Goal: Find specific page/section: Find specific page/section

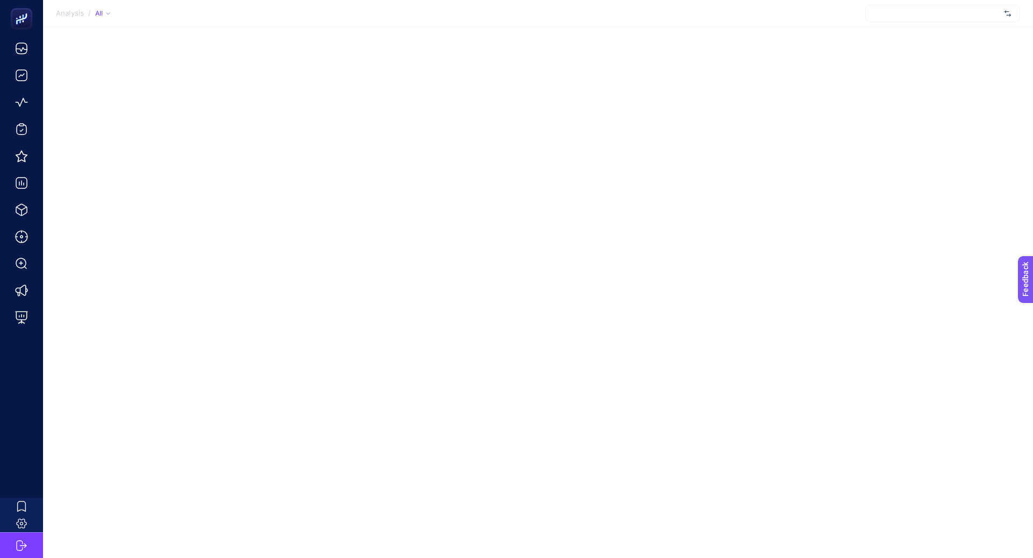
click at [938, 18] on div at bounding box center [942, 13] width 155 height 17
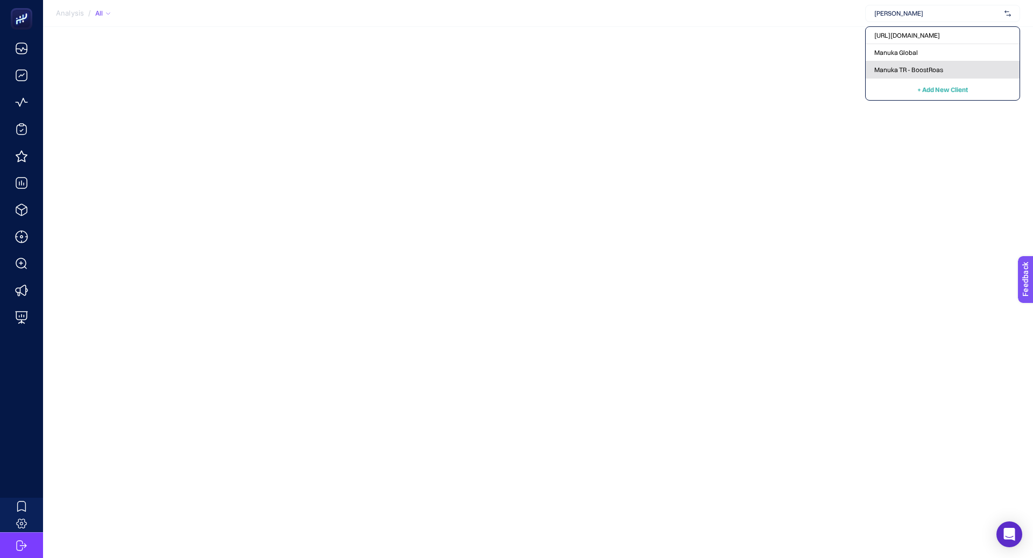
type input "[PERSON_NAME]"
click at [951, 70] on div "Manuka TR - BoostRoas" at bounding box center [943, 69] width 154 height 17
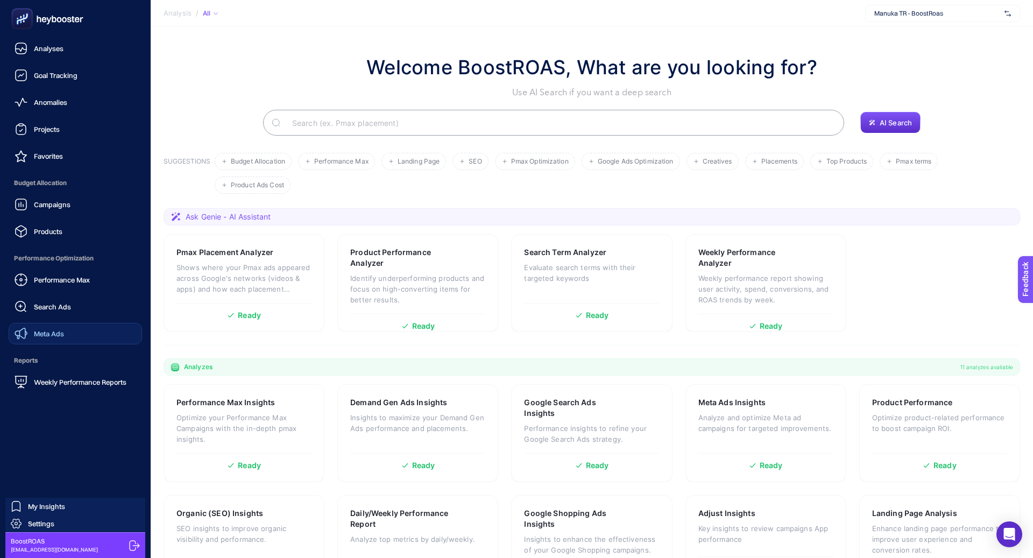
click at [44, 331] on span "Meta Ads" at bounding box center [49, 333] width 30 height 9
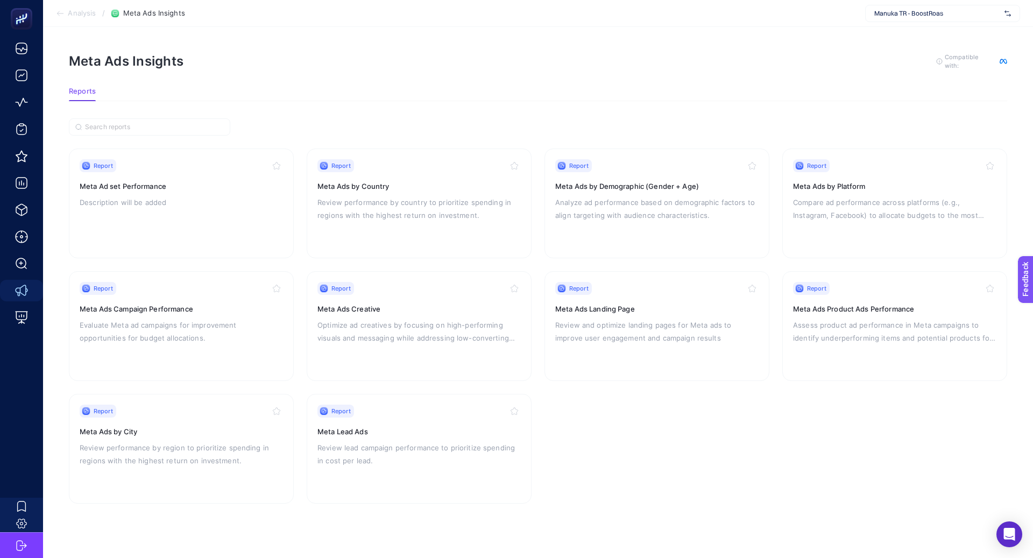
click at [462, 343] on div "Report Meta Ads Creative Optimize ad creatives by focusing on high-performing v…" at bounding box center [418, 326] width 203 height 88
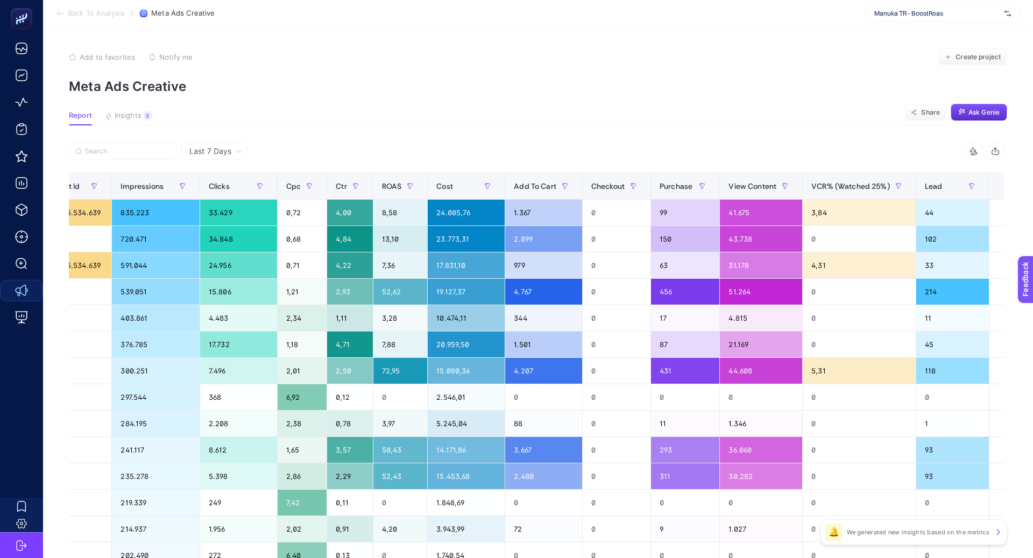
scroll to position [0, 922]
